Goal: Download file/media

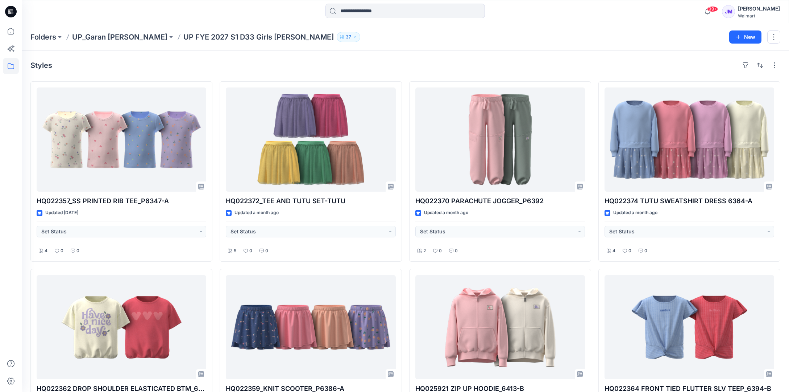
scroll to position [16, 0]
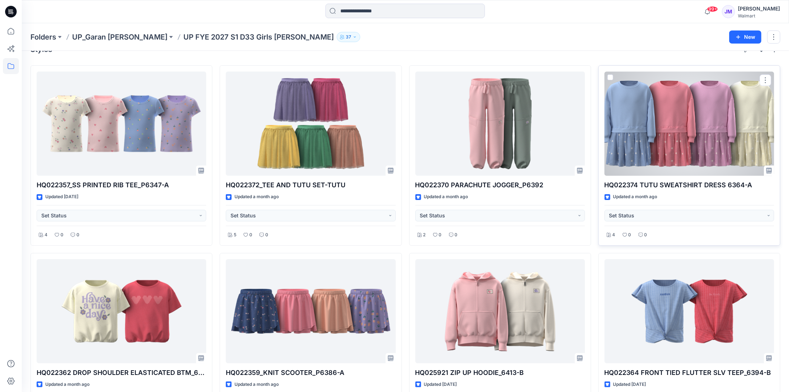
click at [652, 145] on div at bounding box center [690, 123] width 170 height 104
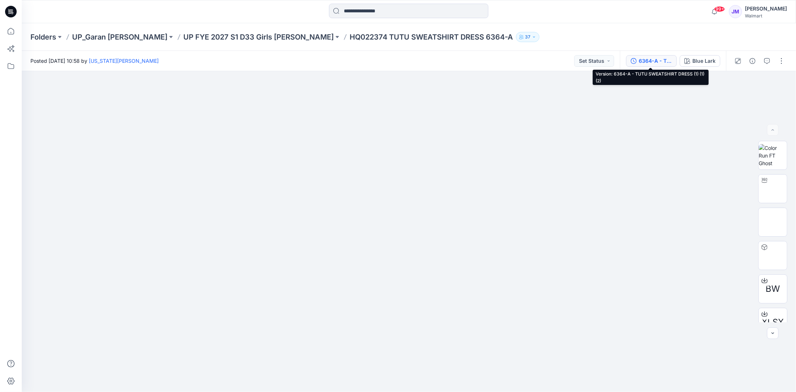
click at [661, 60] on div "6364-A - TUTU SWEATSHIRT DRESS (1) (1) (2)" at bounding box center [655, 61] width 33 height 8
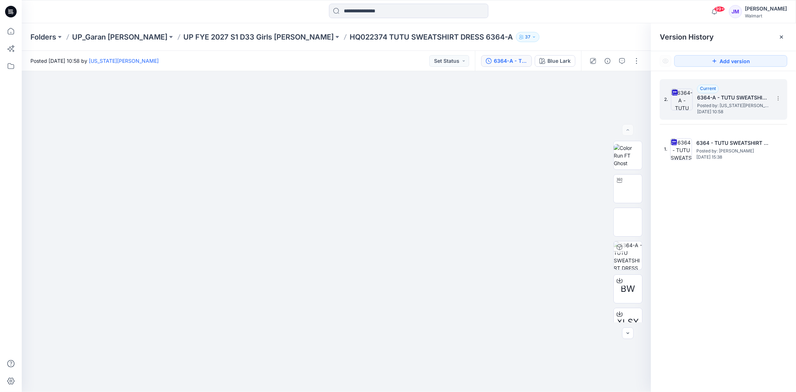
click at [732, 101] on h5 "6364-A - TUTU SWEATSHIRT DRESS (1) (1) (2)" at bounding box center [734, 97] width 73 height 9
click at [730, 95] on h5 "6364-A - TUTU SWEATSHIRT DRESS (1) (1) (2)" at bounding box center [734, 97] width 73 height 9
click at [778, 98] on icon at bounding box center [779, 98] width 6 height 6
click at [618, 281] on icon at bounding box center [620, 280] width 6 height 6
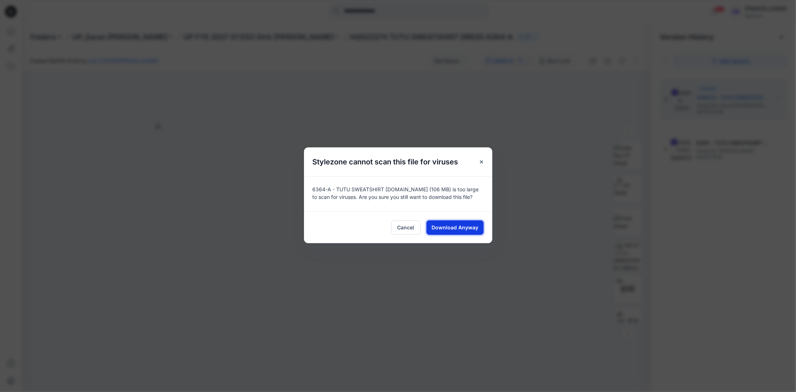
click at [460, 223] on span "Download Anyway" at bounding box center [455, 227] width 47 height 8
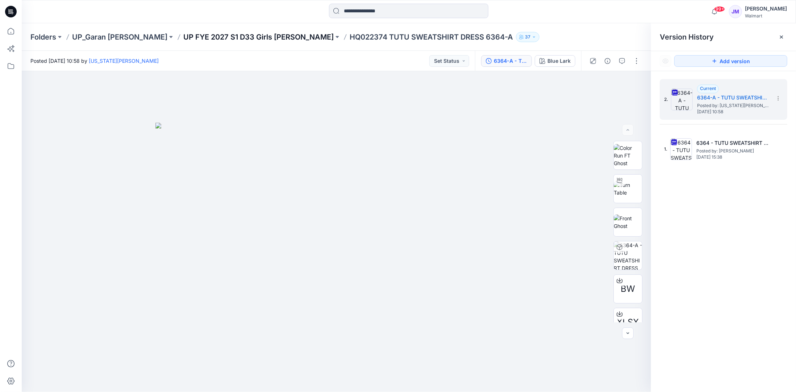
click at [225, 36] on p "UP FYE 2027 S1 D33 Girls [PERSON_NAME]" at bounding box center [258, 37] width 150 height 10
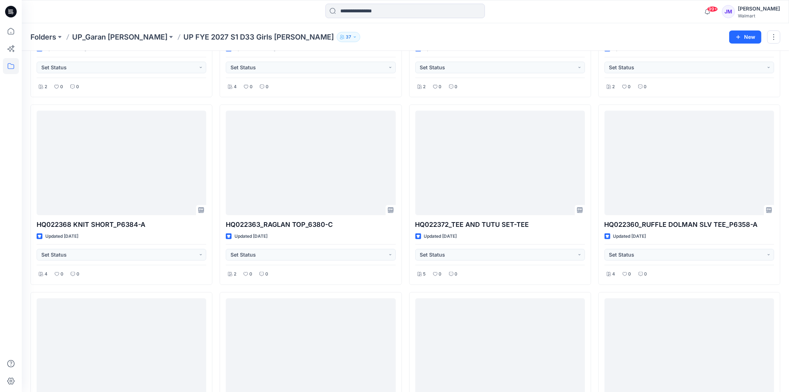
scroll to position [364, 0]
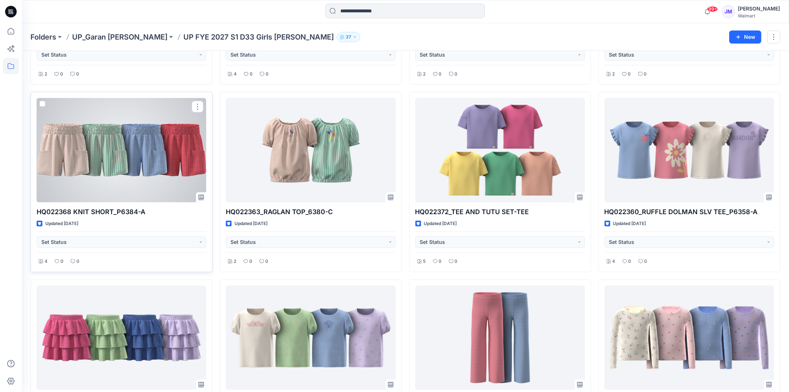
click at [132, 154] on div at bounding box center [122, 150] width 170 height 104
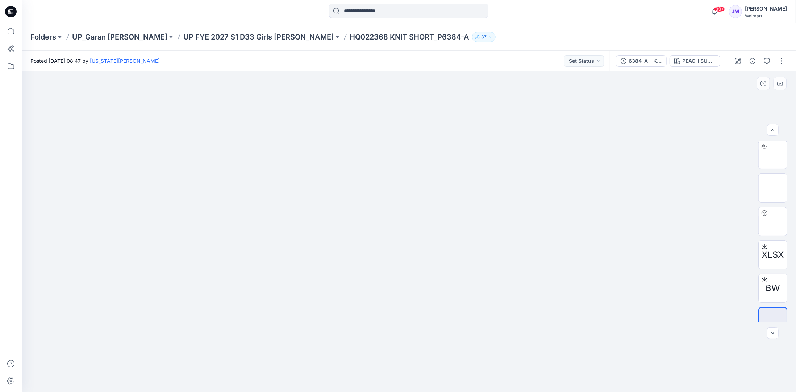
scroll to position [48, 0]
click at [762, 263] on icon at bounding box center [765, 266] width 6 height 6
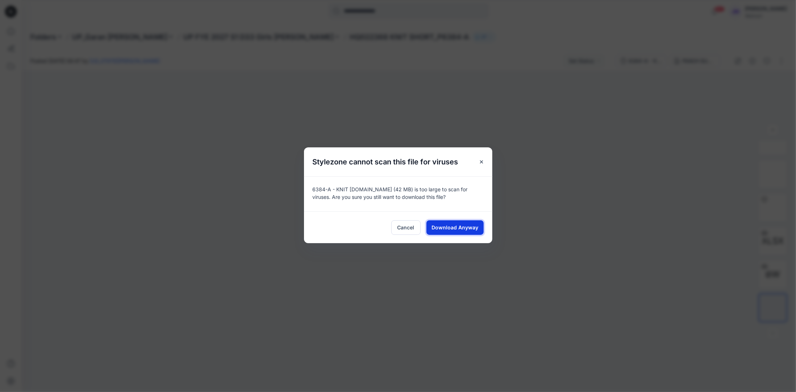
click at [454, 226] on span "Download Anyway" at bounding box center [455, 227] width 47 height 8
